Goal: Task Accomplishment & Management: Manage account settings

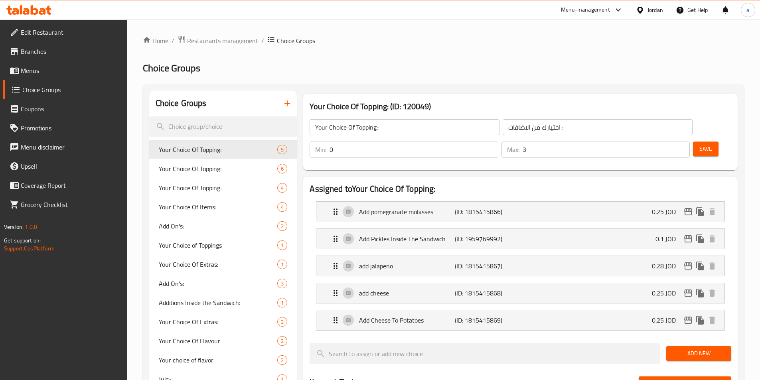
click at [201, 40] on div at bounding box center [380, 190] width 760 height 380
click at [201, 40] on span "Restaurants management" at bounding box center [222, 41] width 71 height 10
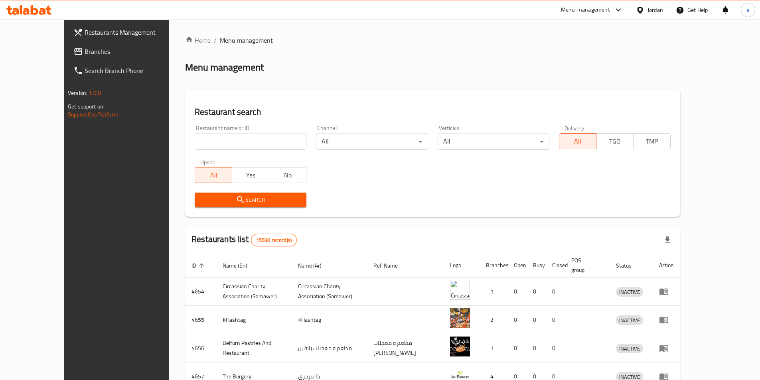
click at [220, 40] on span "Menu management" at bounding box center [246, 40] width 53 height 10
click at [85, 51] on span "Branches" at bounding box center [135, 52] width 100 height 10
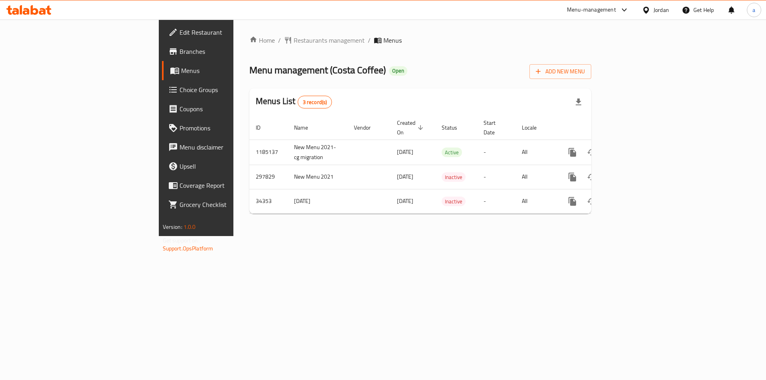
click at [179, 94] on span "Choice Groups" at bounding box center [229, 90] width 101 height 10
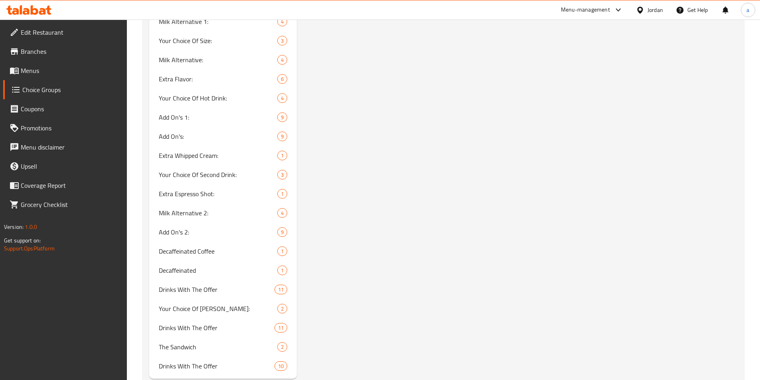
scroll to position [769, 0]
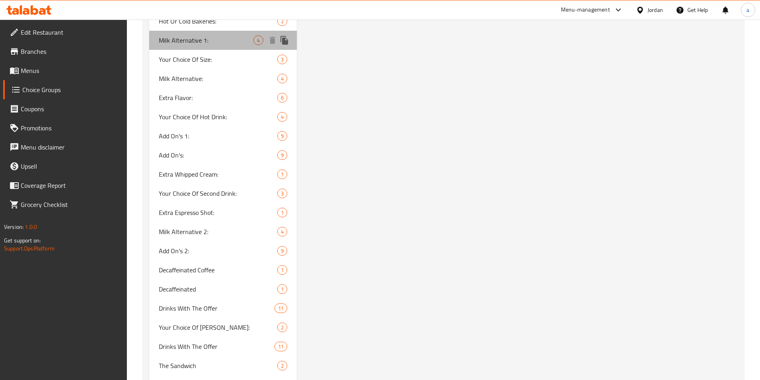
click at [213, 44] on span "Milk Alternative 1:" at bounding box center [206, 40] width 95 height 10
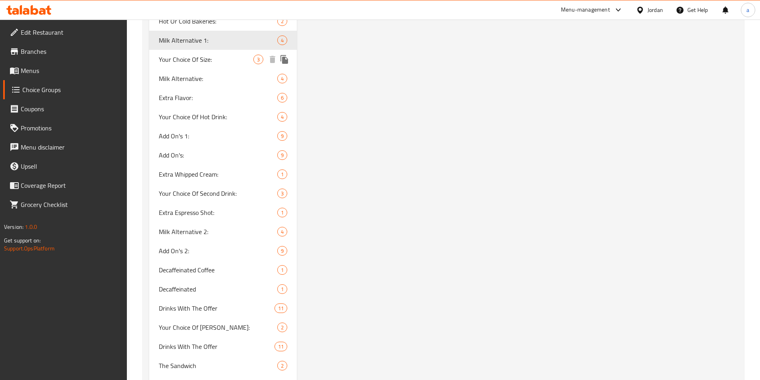
type input "Milk Alternative 1:"
type input "بديل الحليب 1:"
type input "0"
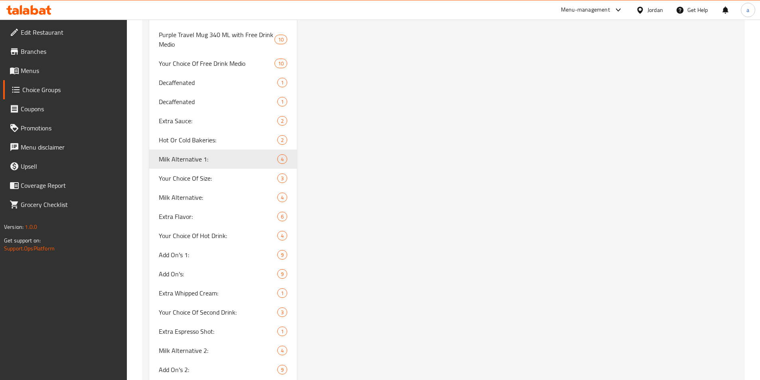
scroll to position [649, 0]
drag, startPoint x: 195, startPoint y: 177, endPoint x: 257, endPoint y: 174, distance: 62.7
click at [195, 177] on span "Your Choice Of Size:" at bounding box center [206, 179] width 95 height 10
type input "Your Choice Of Size:"
type input "اختيارك من الحجم:"
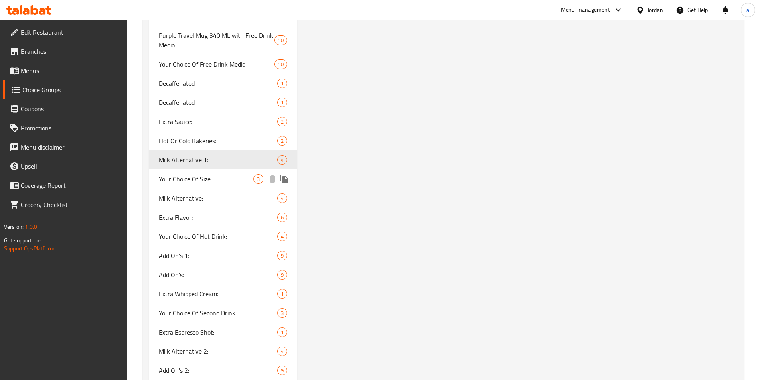
type input "1"
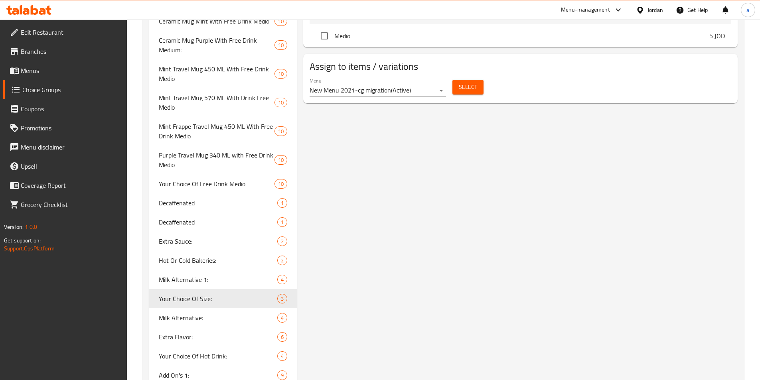
scroll to position [689, 0]
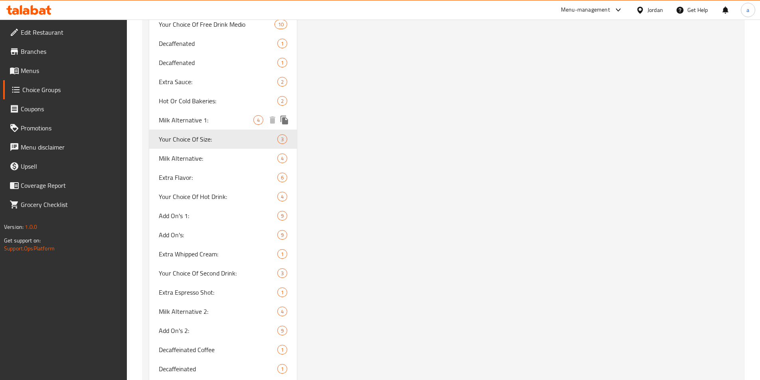
click at [195, 122] on span "Milk Alternative 1:" at bounding box center [206, 120] width 95 height 10
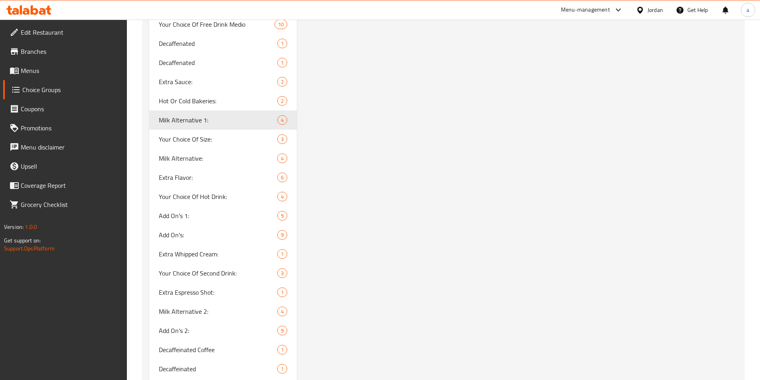
type input "Milk Alternative 1:"
type input "بديل الحليب 1:"
type input "0"
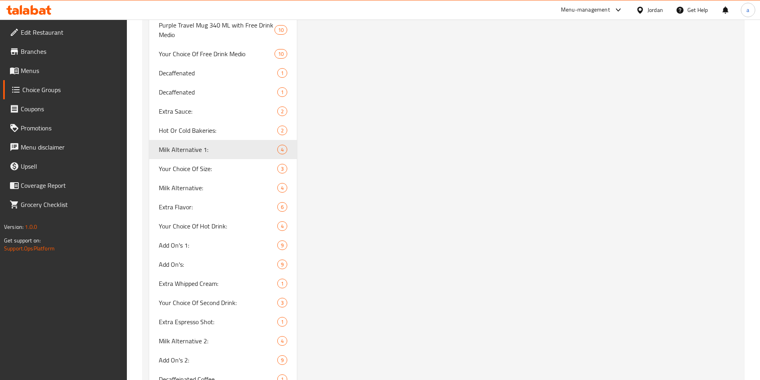
scroll to position [729, 0]
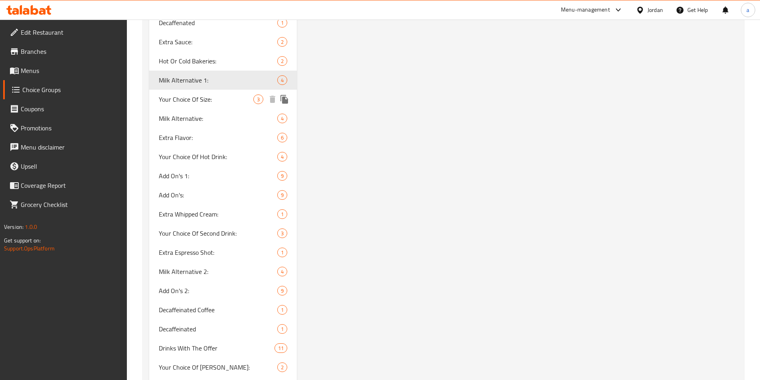
click at [203, 98] on span "Your Choice Of Size:" at bounding box center [206, 100] width 95 height 10
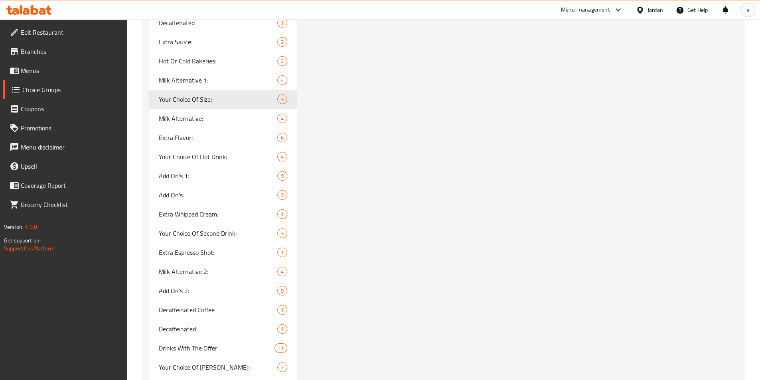
type input "Your Choice Of Size:"
type input "اختيارك من الحجم:"
type input "1"
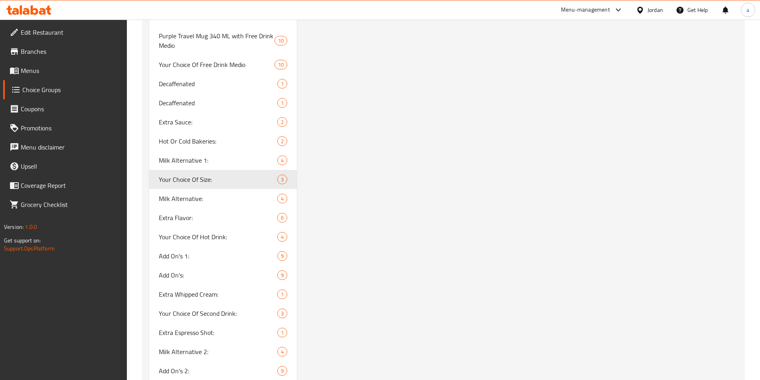
scroll to position [649, 0]
click at [197, 197] on span "Milk Alternative:" at bounding box center [206, 198] width 95 height 10
type input "Milk Alternative:"
type input "بديل الحليب:"
type input "0"
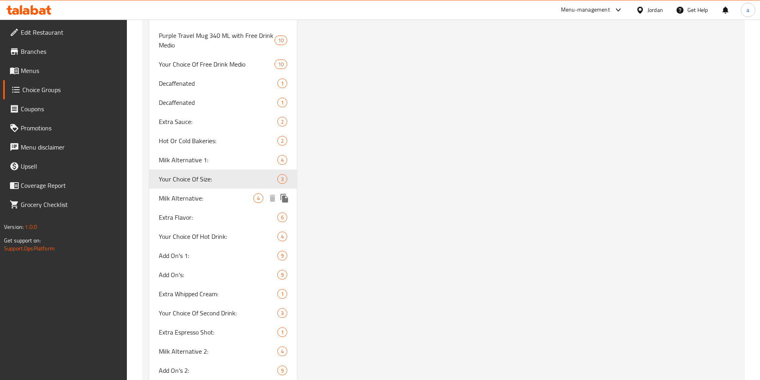
type input "0"
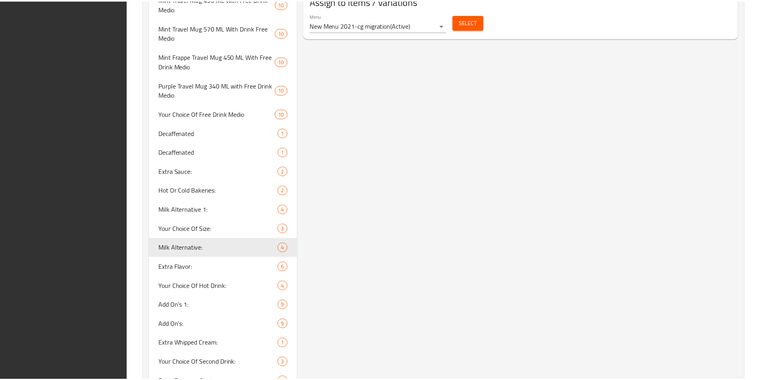
scroll to position [809, 0]
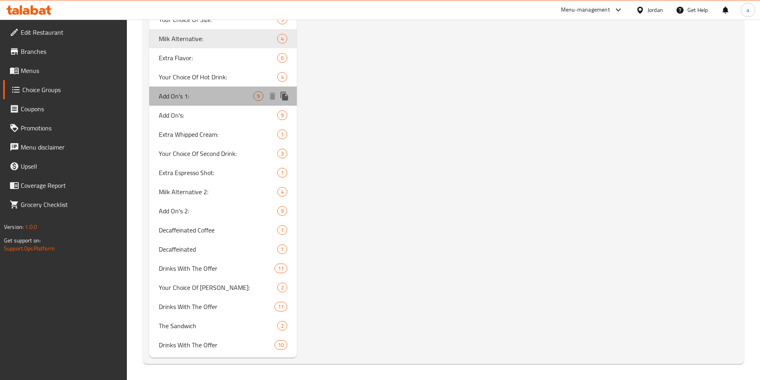
click at [195, 98] on span "Add On's 1:" at bounding box center [206, 96] width 95 height 10
type input "Add On's 1:"
type input "[DEMOGRAPHIC_DATA] 1:"
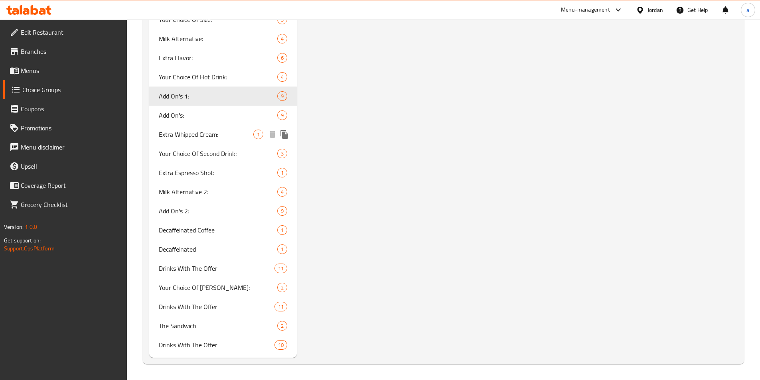
click at [218, 135] on span "Extra Whipped Cream:" at bounding box center [206, 135] width 95 height 10
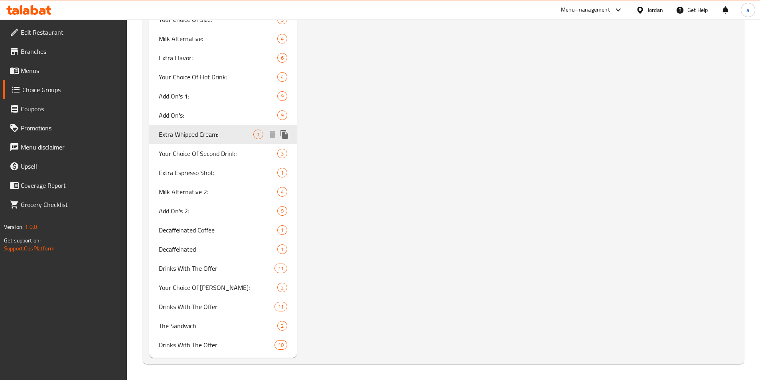
type input "Extra Whipped Cream:"
type input "اضافات الكريمة المخفوقة:"
click at [221, 192] on span "Milk Alternative 2:" at bounding box center [206, 192] width 95 height 10
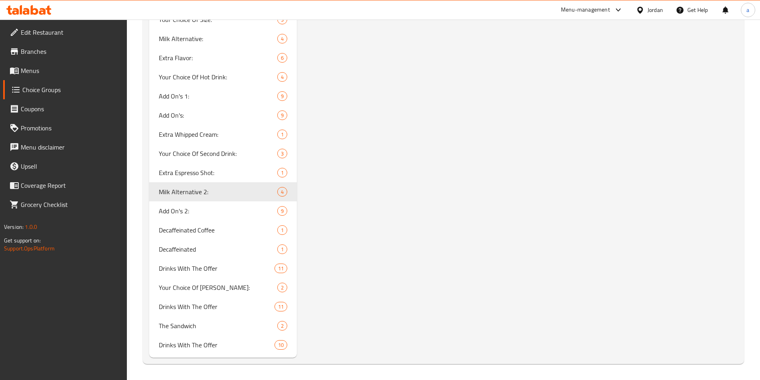
type input "Milk Alternative 2:"
type input "بديل الحليب 2:"
drag, startPoint x: 197, startPoint y: 213, endPoint x: 495, endPoint y: 213, distance: 298.3
click at [197, 213] on span "Add On's 2:" at bounding box center [206, 211] width 95 height 10
type input "Add On's 2:"
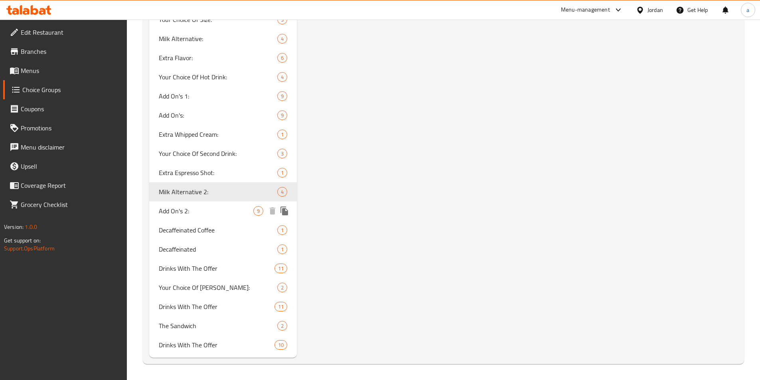
type input "الإضافات 2:"
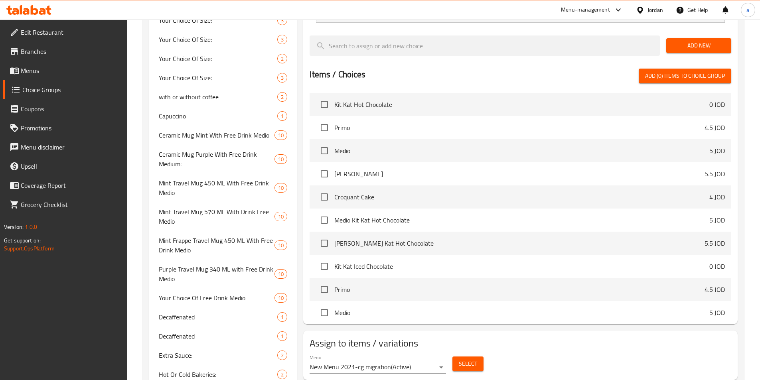
scroll to position [410, 0]
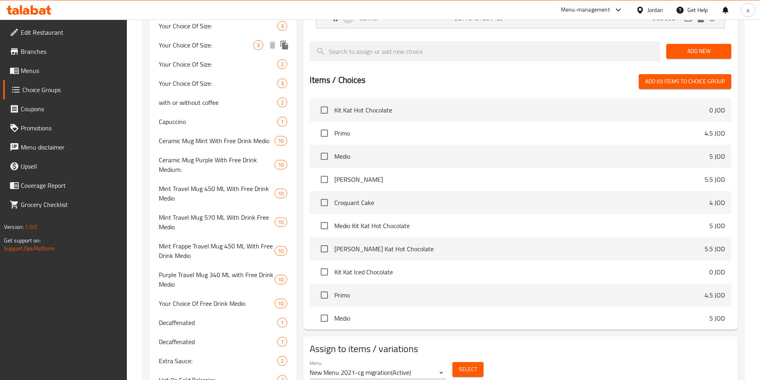
click at [194, 51] on div "Your Choice Of Size: 3" at bounding box center [223, 44] width 148 height 19
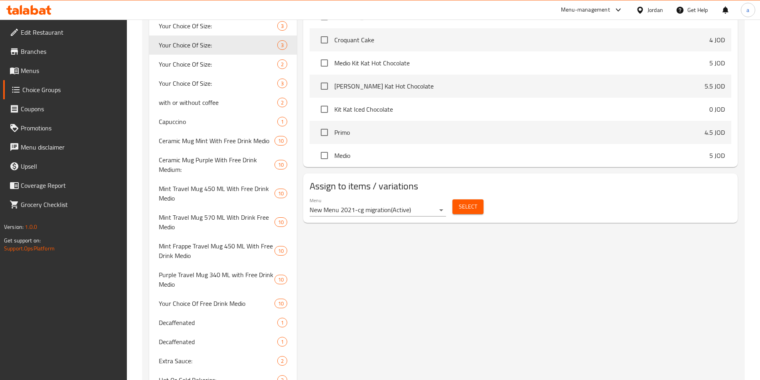
type input "Your Choice Of Size:"
type input "اختيارك من الحجم:"
type input "1"
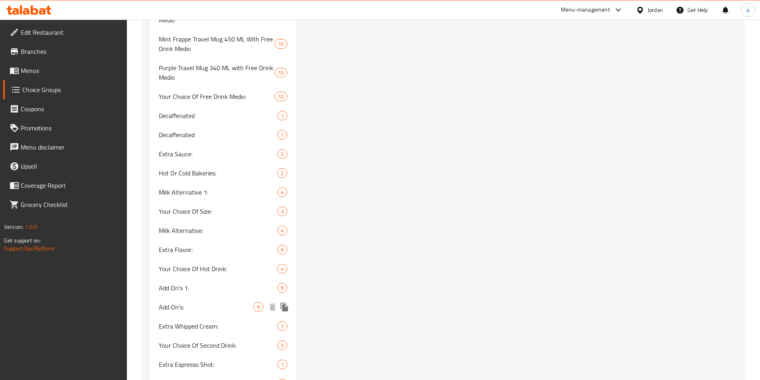
scroll to position [609, 0]
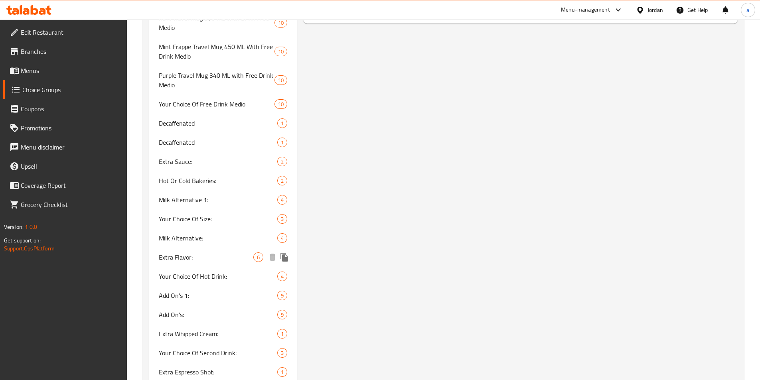
click at [183, 258] on span "Extra Flavor:" at bounding box center [206, 257] width 95 height 10
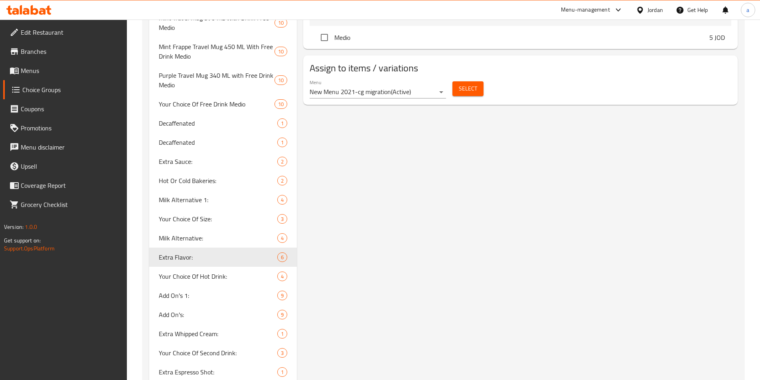
type input "Extra Flavor:"
type input "اضافات النكهة:"
type input "0"
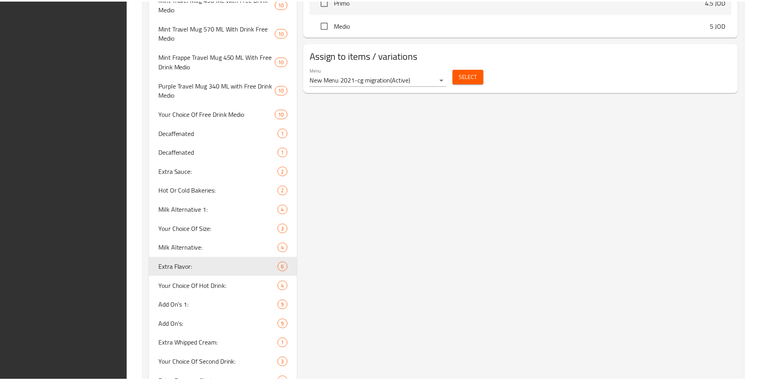
scroll to position [809, 0]
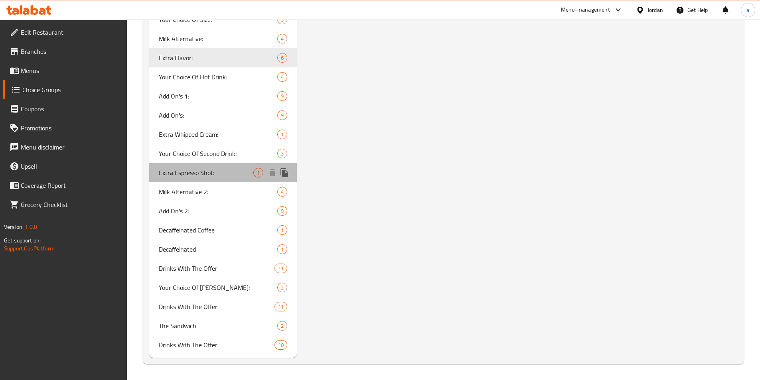
click at [198, 172] on span "Extra Espresso Shot:" at bounding box center [206, 173] width 95 height 10
type input "Extra Espresso Shot:"
type input "اضافات شوت الاسبريسو:"
